Goal: Transaction & Acquisition: Purchase product/service

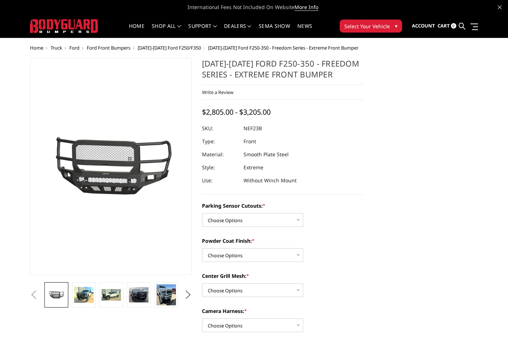
scroll to position [36, 0]
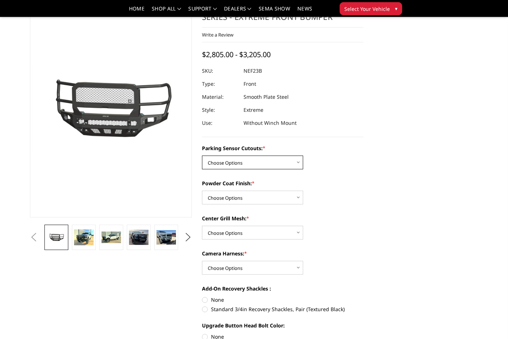
click at [298, 163] on select "Choose Options No - Without Parking Sensor Cutouts Yes - With Parking Sensor Cu…" at bounding box center [252, 162] width 101 height 14
select select "2583"
click at [202, 155] on select "Choose Options No - Without Parking Sensor Cutouts Yes - With Parking Sensor Cu…" at bounding box center [252, 162] width 101 height 14
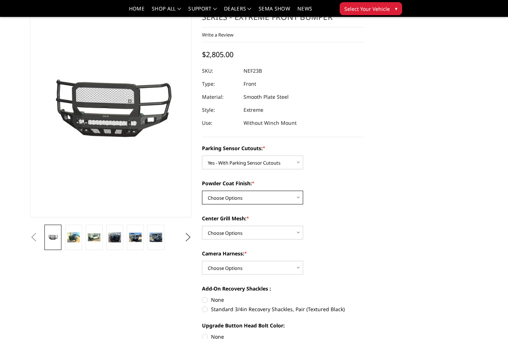
click at [298, 198] on select "Choose Options Bare Metal Textured Black Powder Coat" at bounding box center [252, 198] width 101 height 14
select select "2585"
click at [202, 191] on select "Choose Options Bare Metal Textured Black Powder Coat" at bounding box center [252, 198] width 101 height 14
click at [297, 232] on select "Choose Options With Center Grill Mesh Without Center Grill Mesh" at bounding box center [252, 233] width 101 height 14
select select "2586"
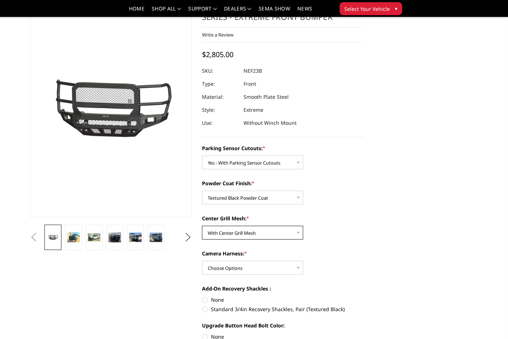
click at [202, 226] on select "Choose Options With Center Grill Mesh Without Center Grill Mesh" at bounding box center [252, 233] width 101 height 14
click at [299, 268] on select "Choose Options WITH Camera Harness WITHOUT Camera Harness" at bounding box center [252, 268] width 101 height 14
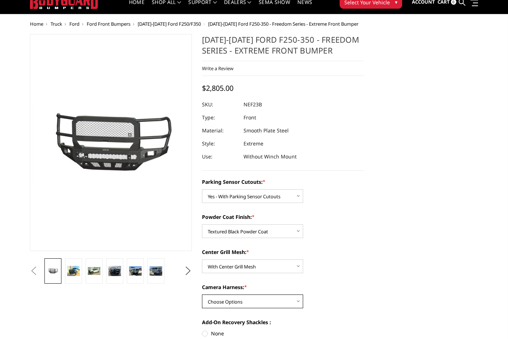
scroll to position [0, 0]
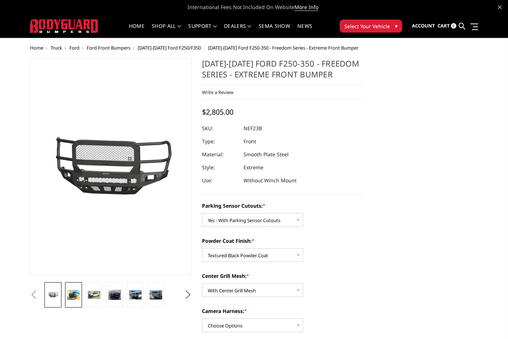
click at [73, 292] on img at bounding box center [73, 295] width 13 height 10
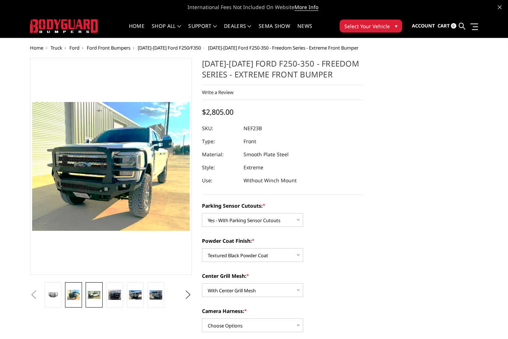
click at [91, 294] on img at bounding box center [94, 295] width 13 height 8
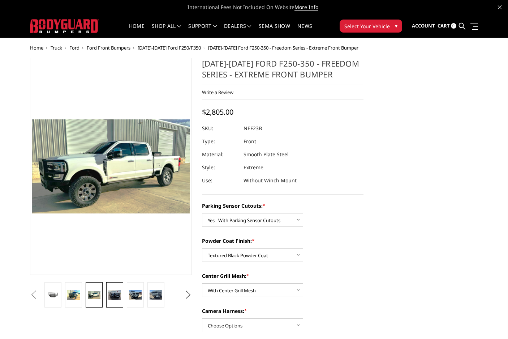
click at [116, 294] on img at bounding box center [114, 295] width 13 height 10
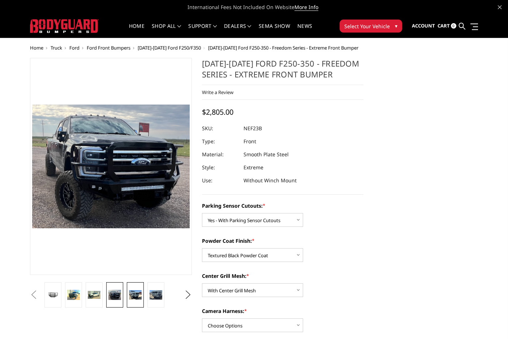
click at [133, 297] on img at bounding box center [135, 294] width 13 height 9
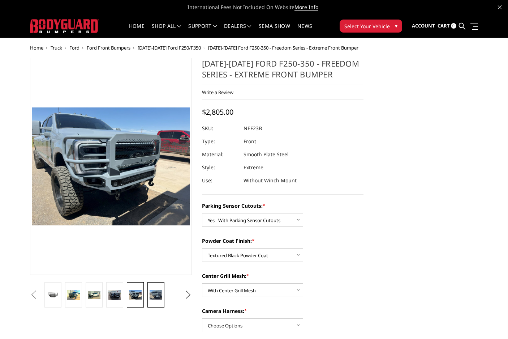
click at [152, 296] on img at bounding box center [156, 294] width 13 height 9
